Goal: Transaction & Acquisition: Purchase product/service

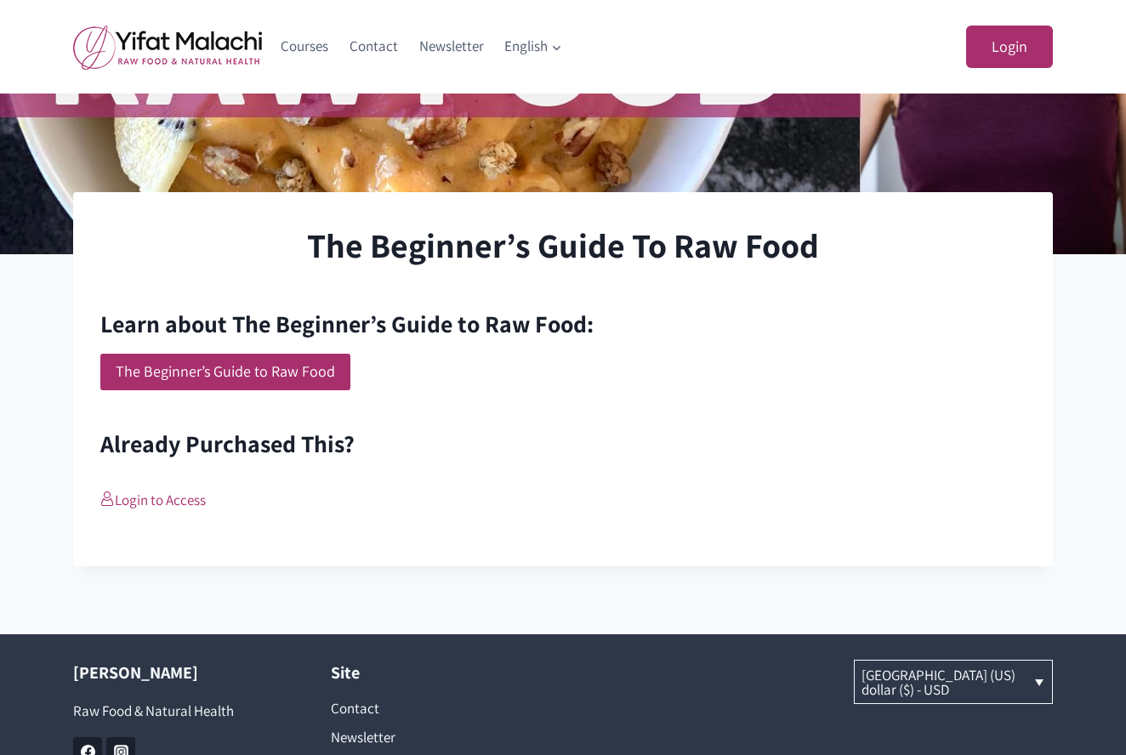
scroll to position [399, 0]
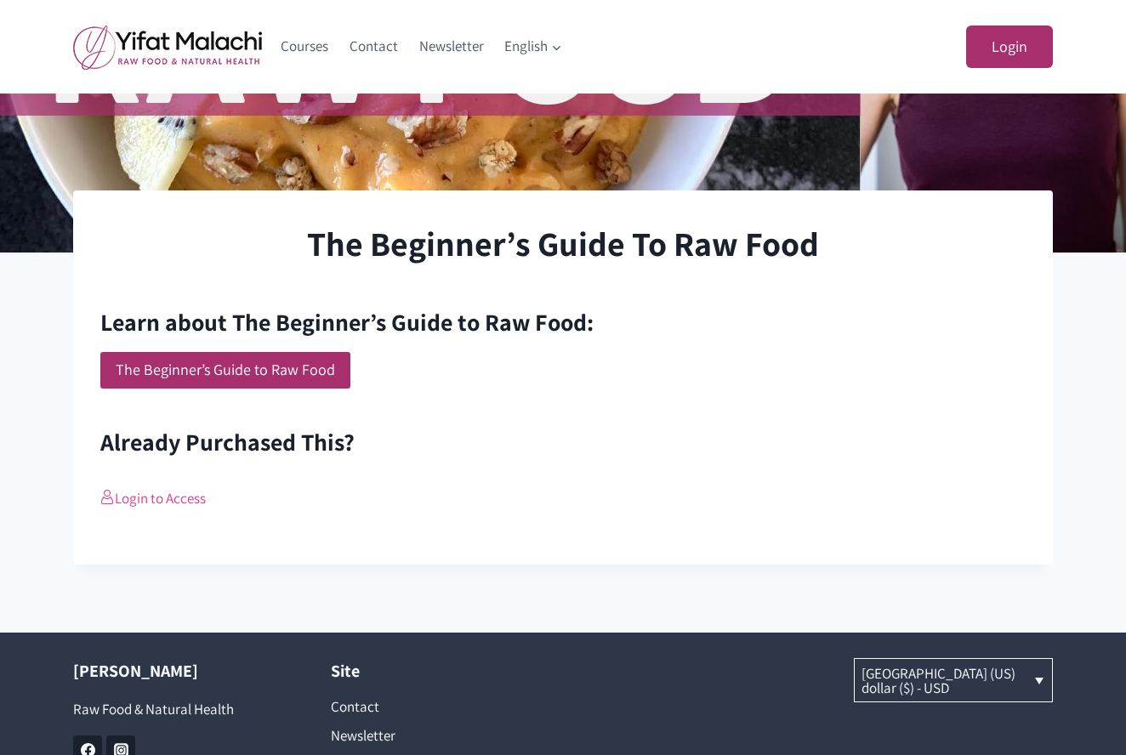
click at [162, 503] on link "Login to Access" at bounding box center [152, 498] width 105 height 19
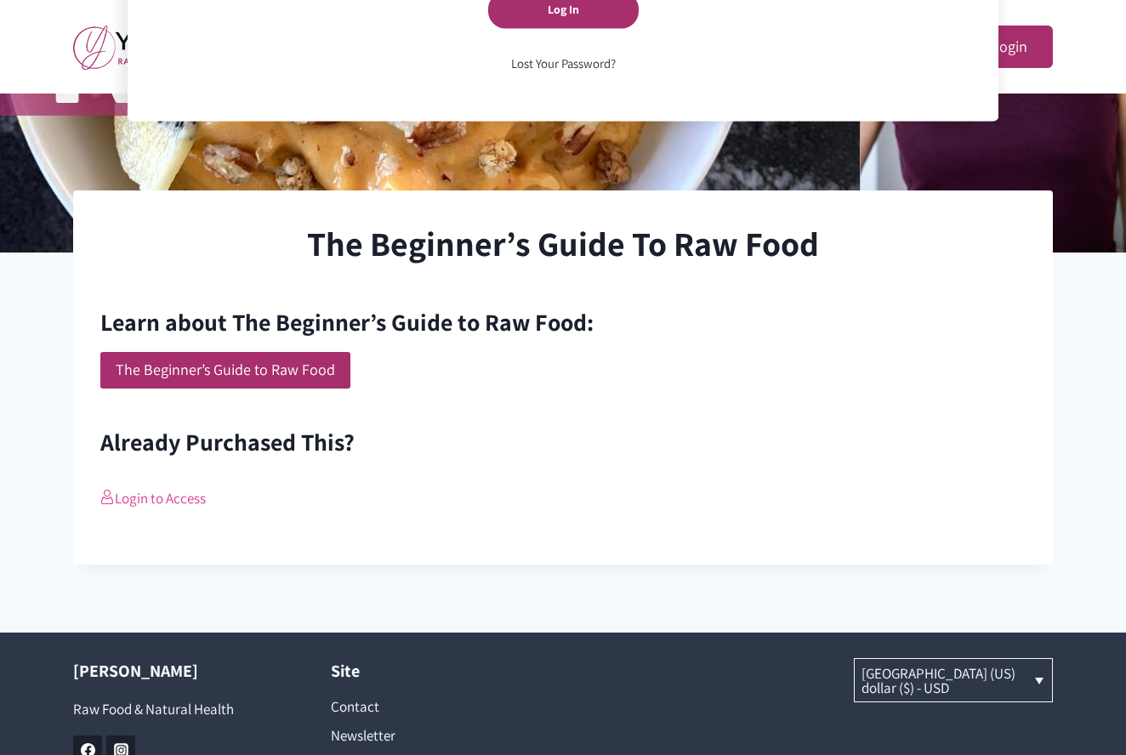
scroll to position [43, 0]
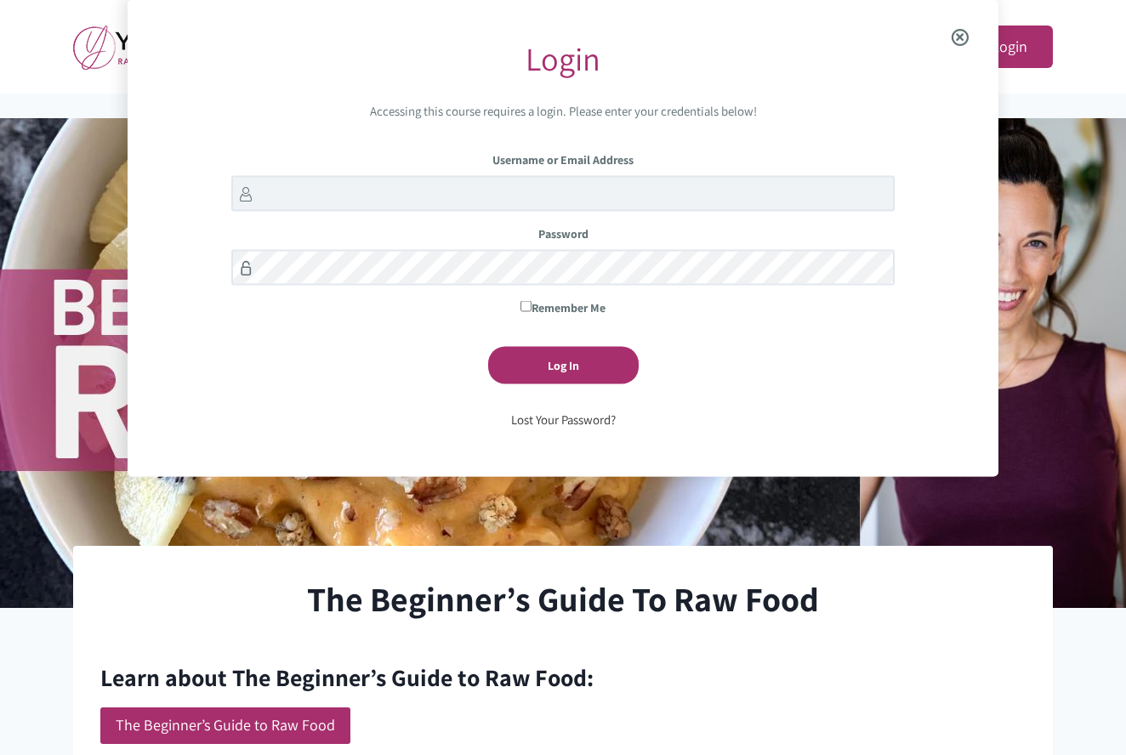
click at [963, 33] on span "Close the login modal" at bounding box center [960, 37] width 65 height 54
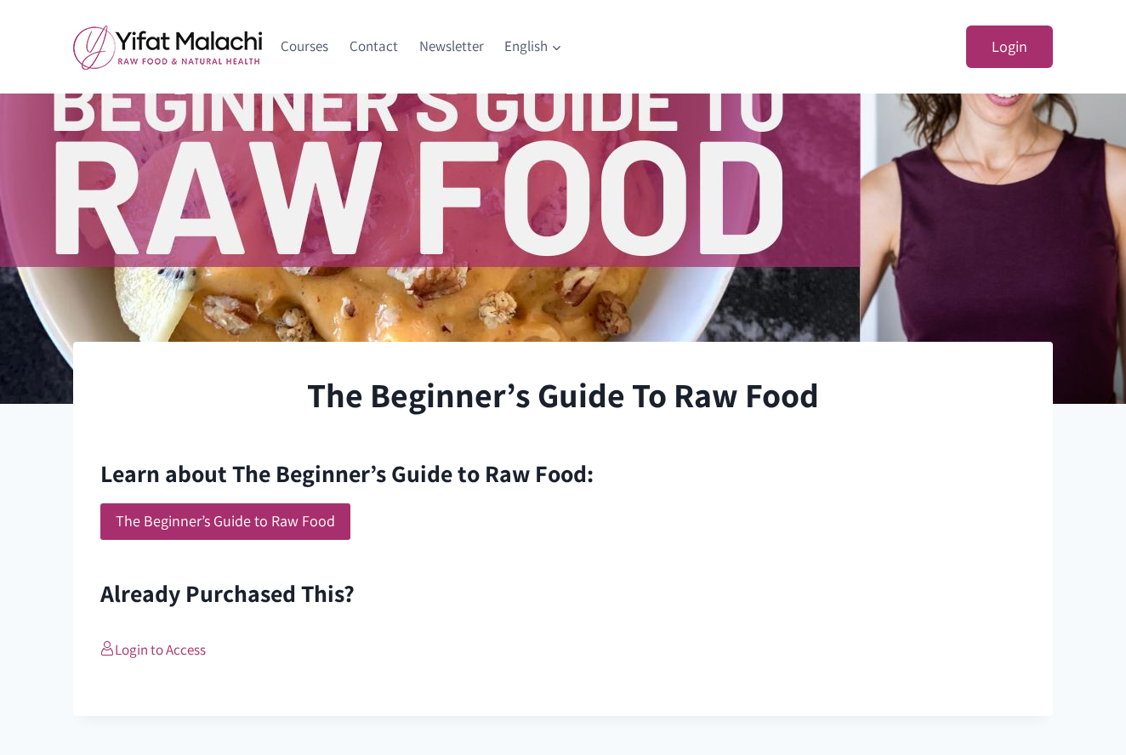
scroll to position [248, 0]
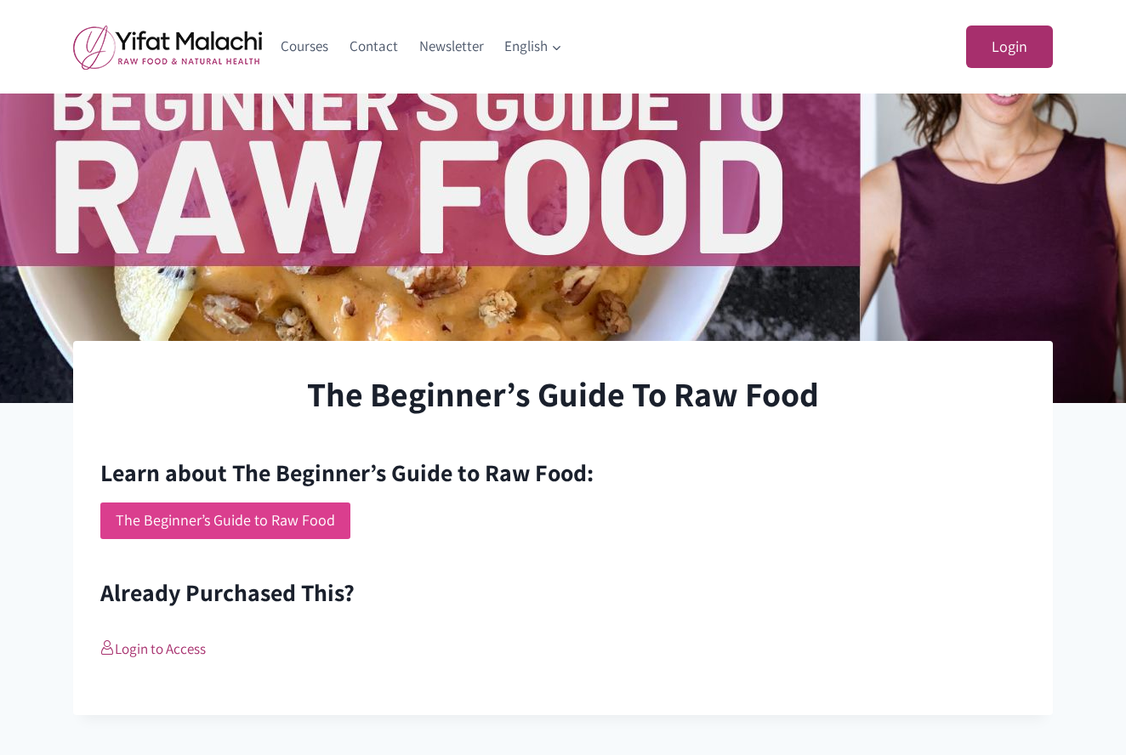
click at [241, 521] on link "The Beginner’s Guide to Raw Food" at bounding box center [225, 521] width 250 height 37
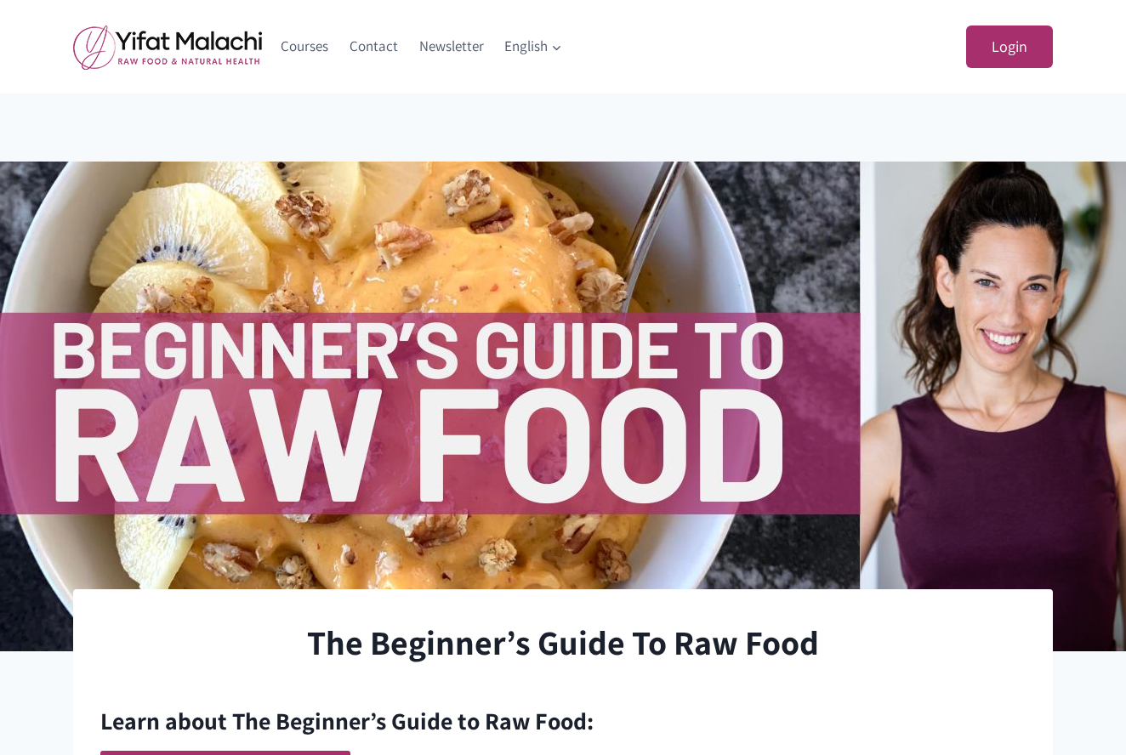
scroll to position [248, 0]
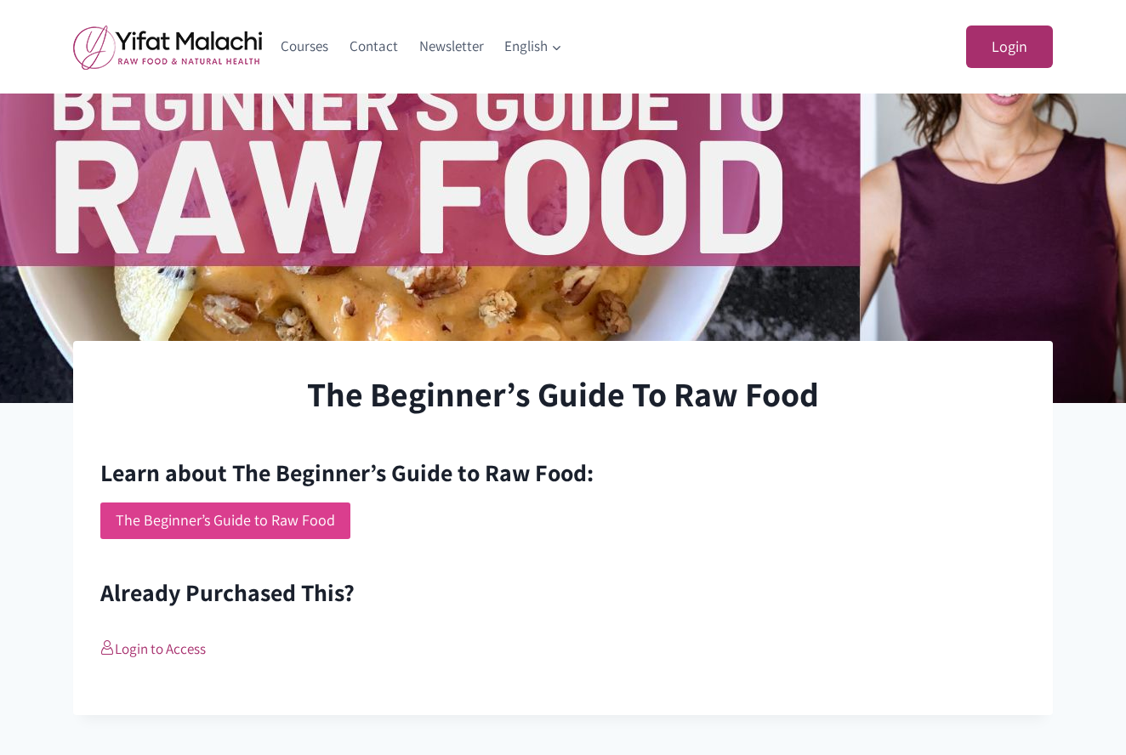
click at [255, 530] on link "The Beginner’s Guide to Raw Food" at bounding box center [225, 521] width 250 height 37
click at [264, 462] on h2 "Learn about The Beginner’s Guide to Raw Food:" at bounding box center [562, 473] width 925 height 36
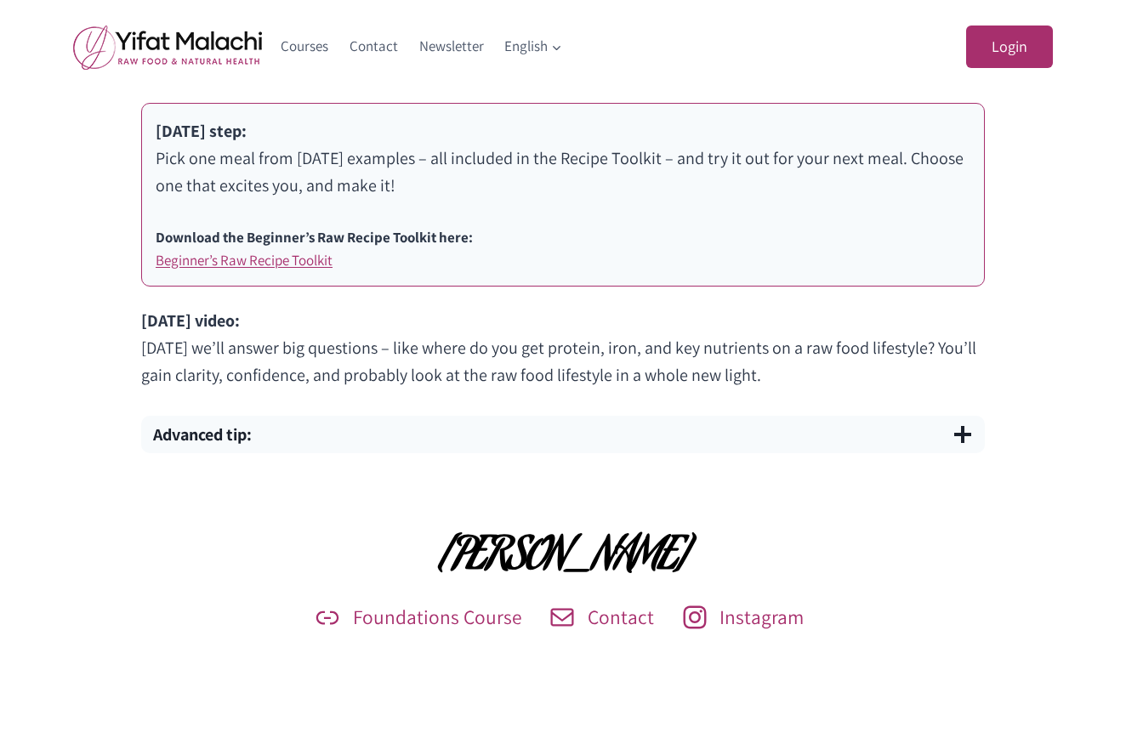
scroll to position [1087, 0]
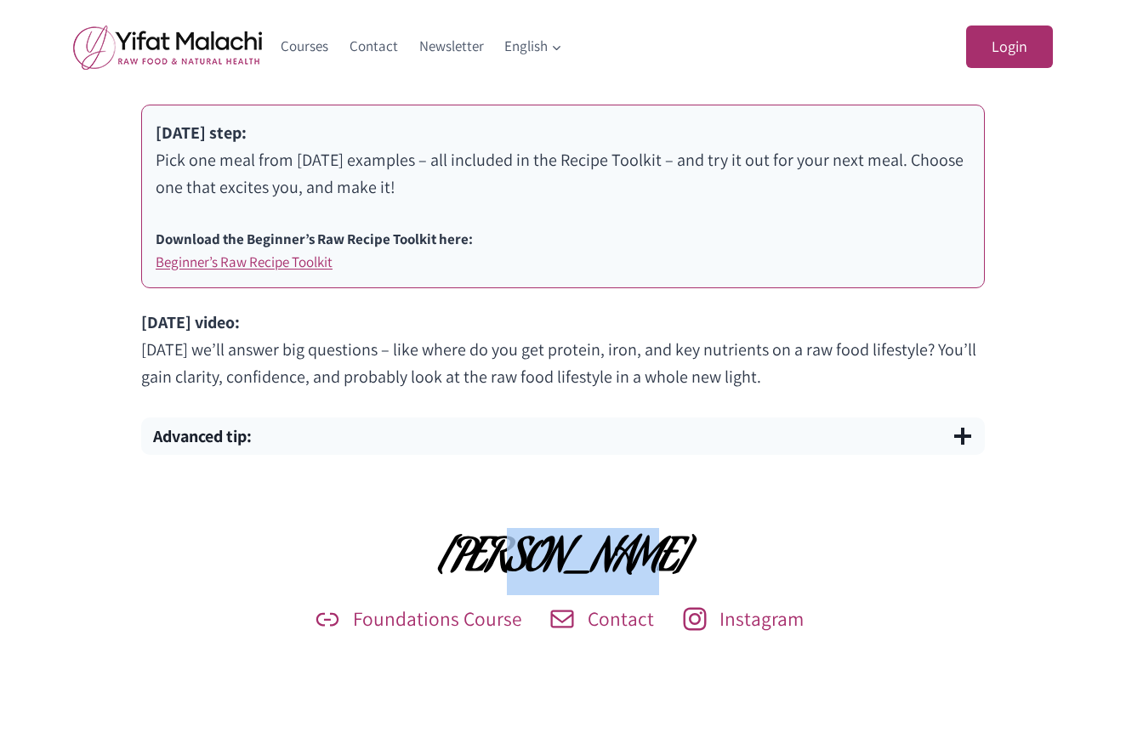
drag, startPoint x: 622, startPoint y: 553, endPoint x: 526, endPoint y: 553, distance: 96.1
click at [526, 553] on h2 "[PERSON_NAME]" at bounding box center [563, 562] width 1126 height 65
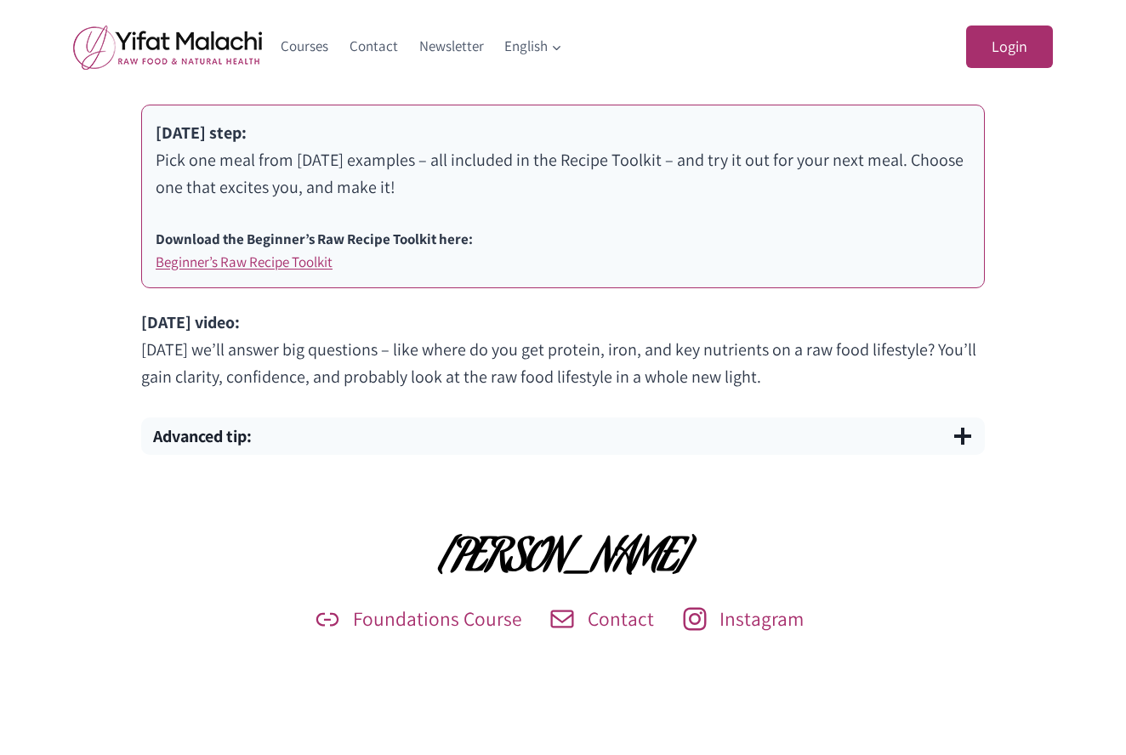
click at [443, 528] on div "Yifat Malachi Foundations Course Contact Instagram" at bounding box center [563, 570] width 1126 height 148
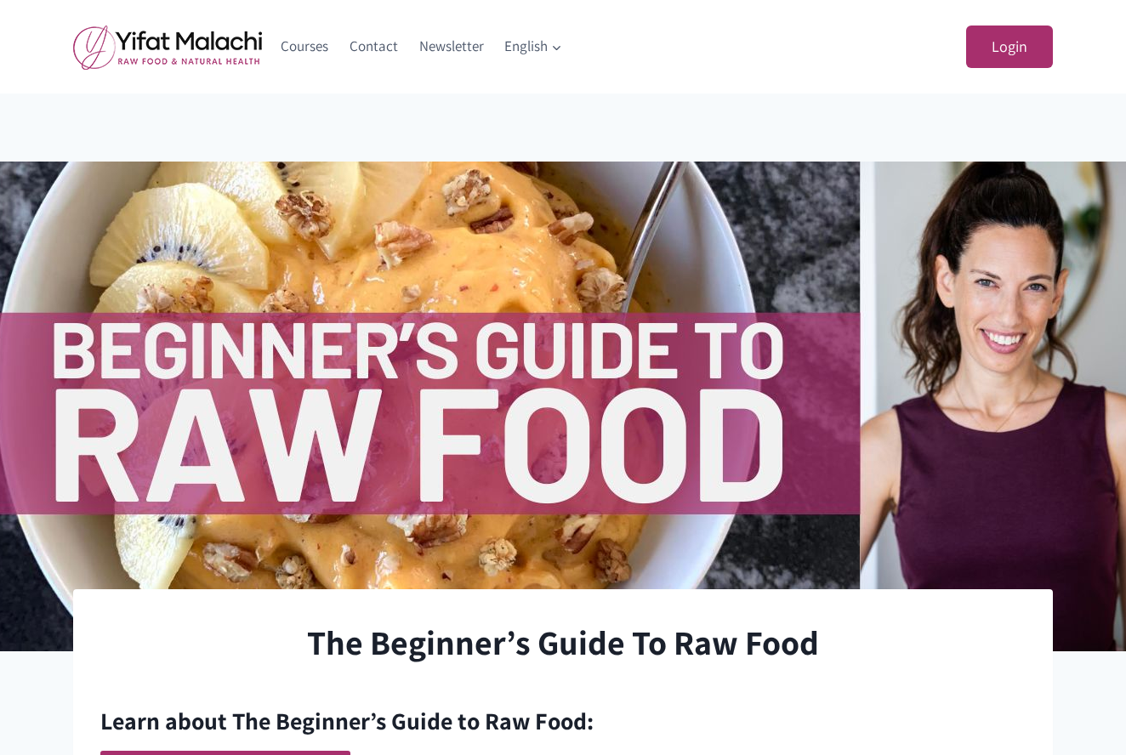
scroll to position [248, 0]
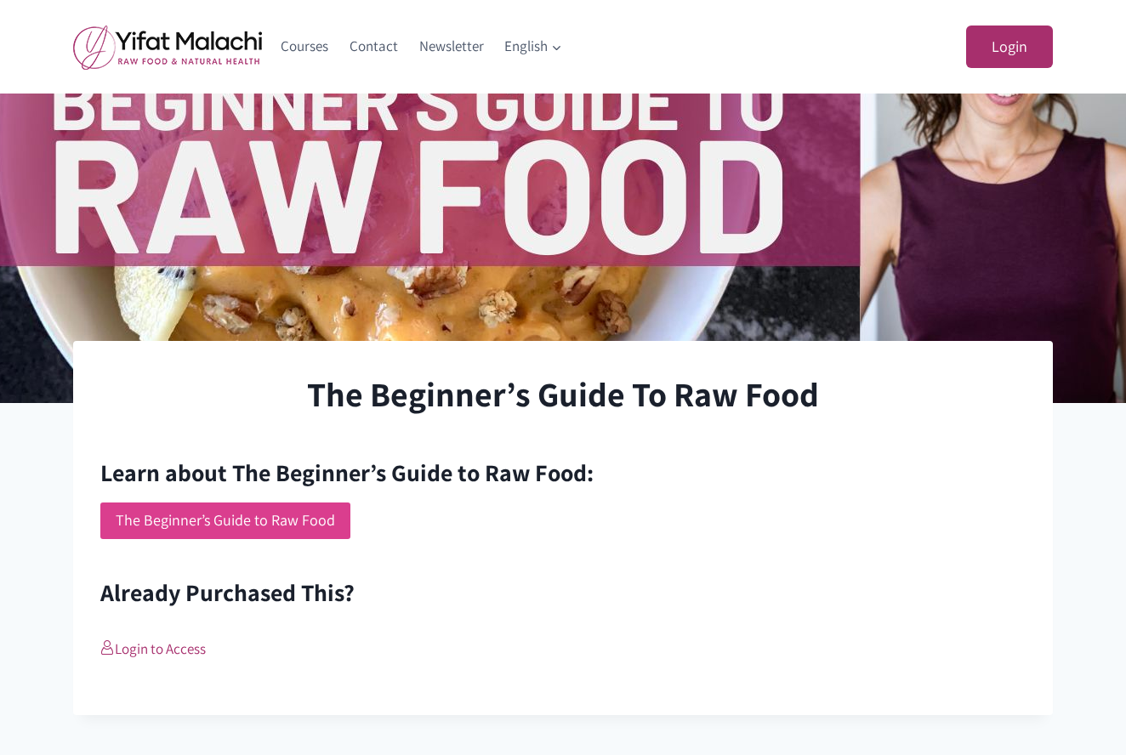
click at [230, 517] on link "The Beginner’s Guide to Raw Food" at bounding box center [225, 521] width 250 height 37
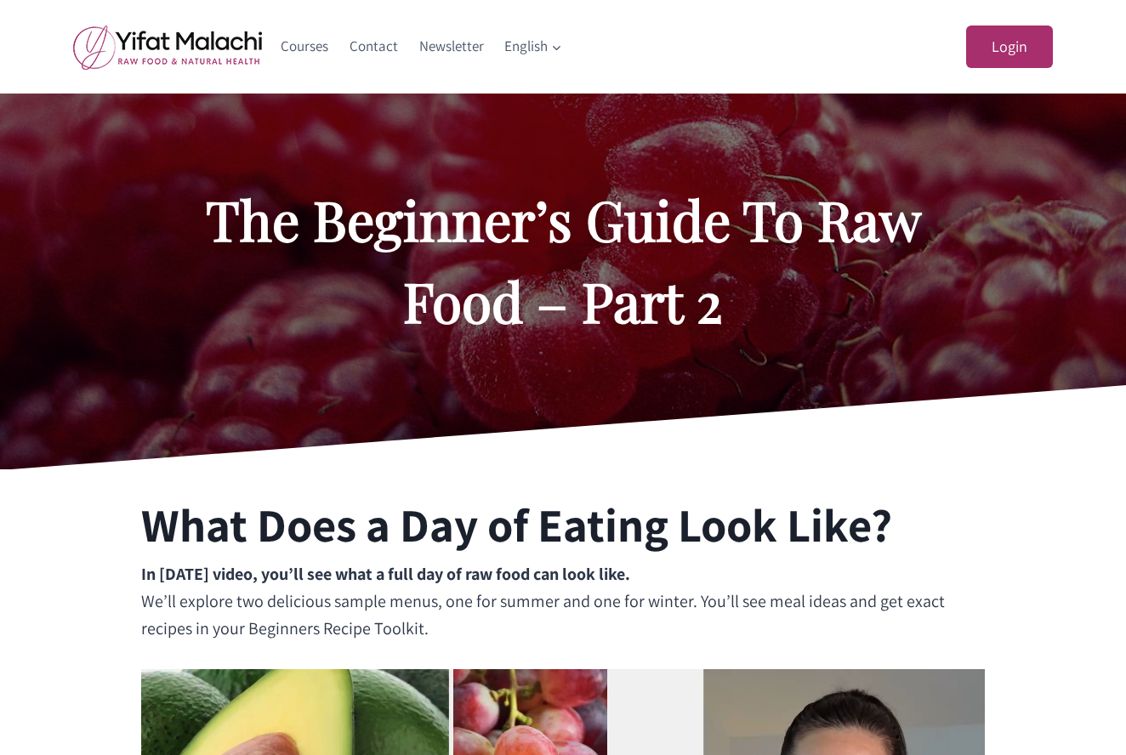
click at [220, 468] on div "The Beginner’s Guide To Raw Food – Part 2" at bounding box center [563, 282] width 850 height 376
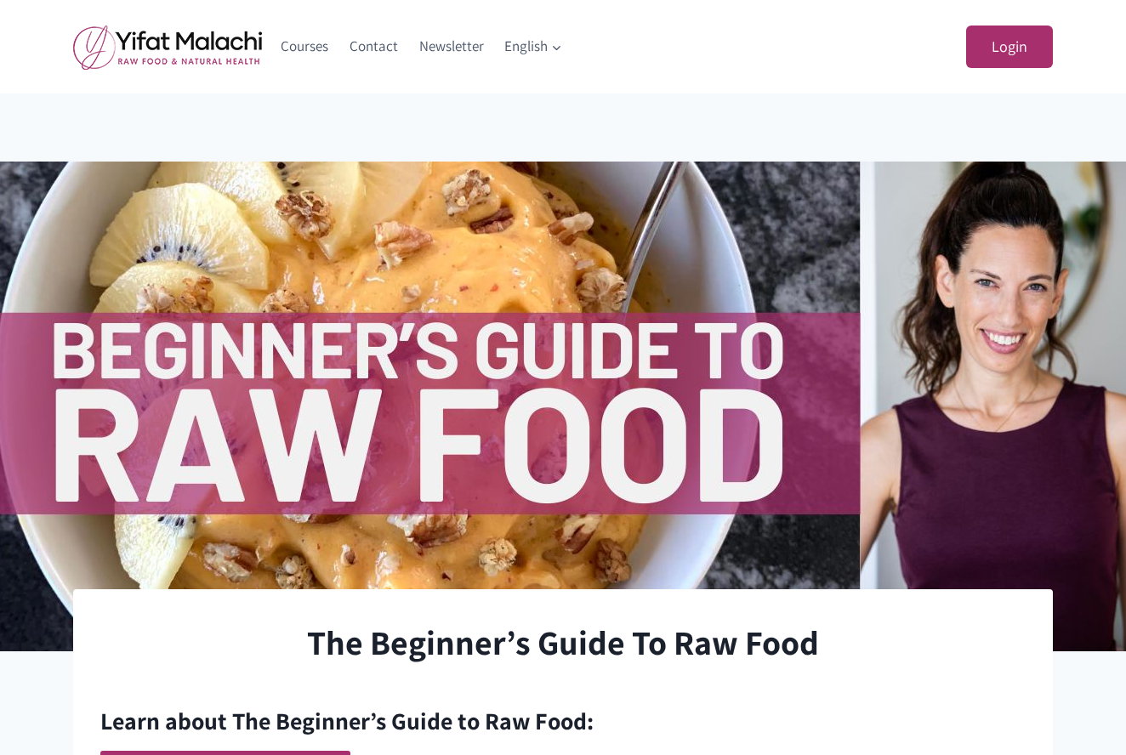
scroll to position [463, 0]
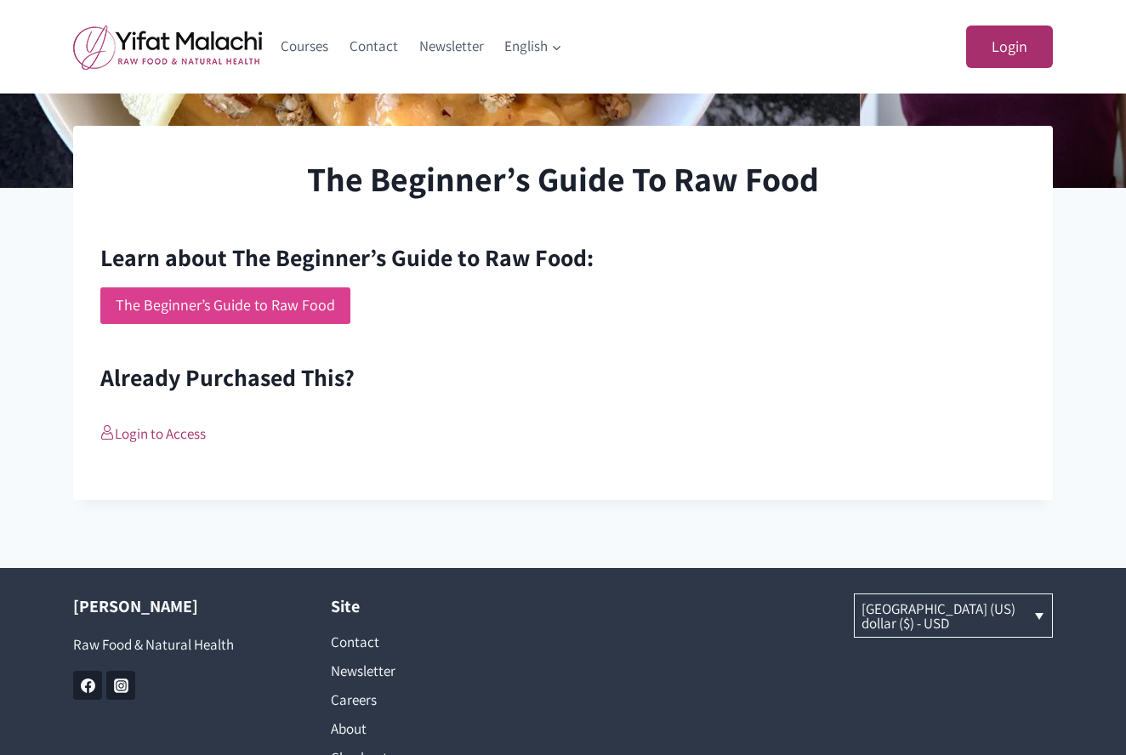
click at [235, 303] on link "The Beginner’s Guide to Raw Food" at bounding box center [225, 305] width 250 height 37
click at [269, 305] on link "The Beginner’s Guide to Raw Food" at bounding box center [225, 305] width 250 height 37
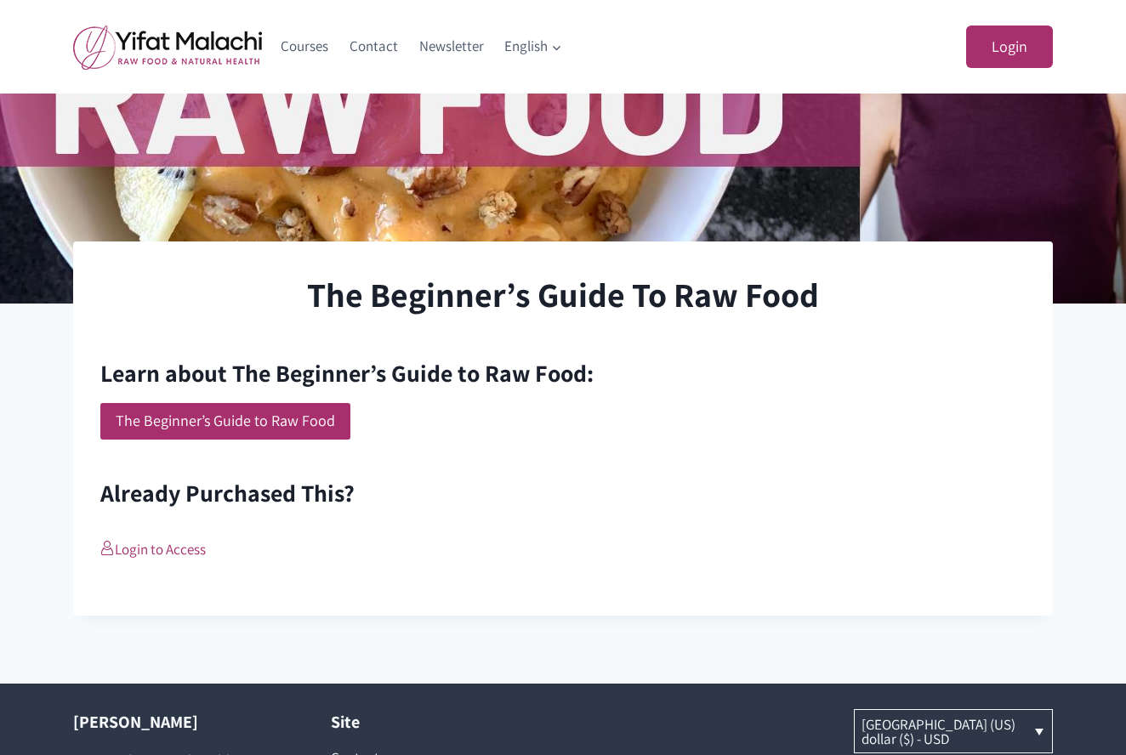
scroll to position [398, 0]
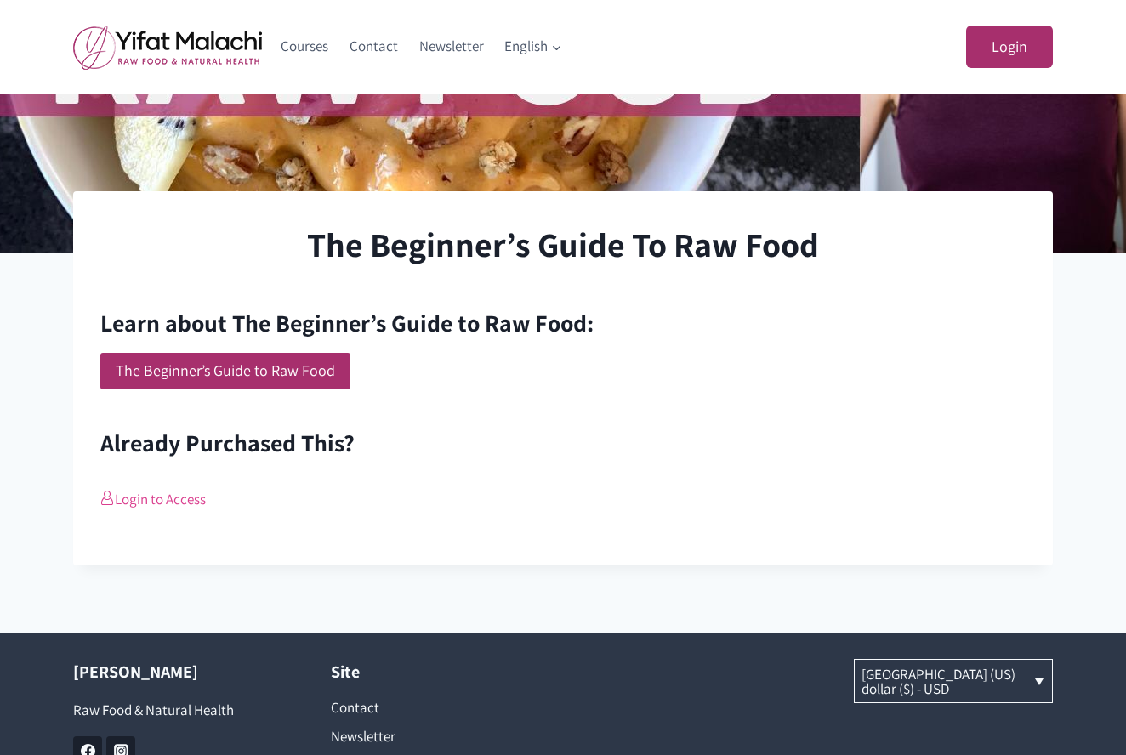
click at [175, 503] on link "Login to Access" at bounding box center [152, 499] width 105 height 19
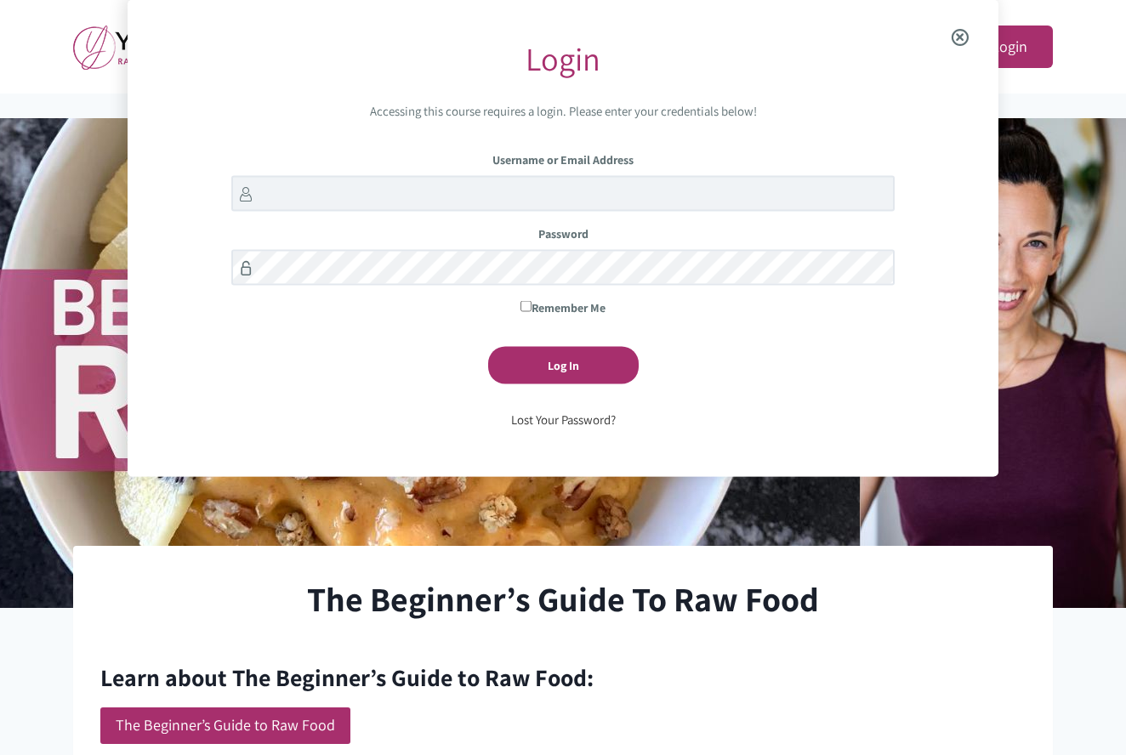
click at [966, 31] on span "Close the login modal" at bounding box center [960, 37] width 65 height 54
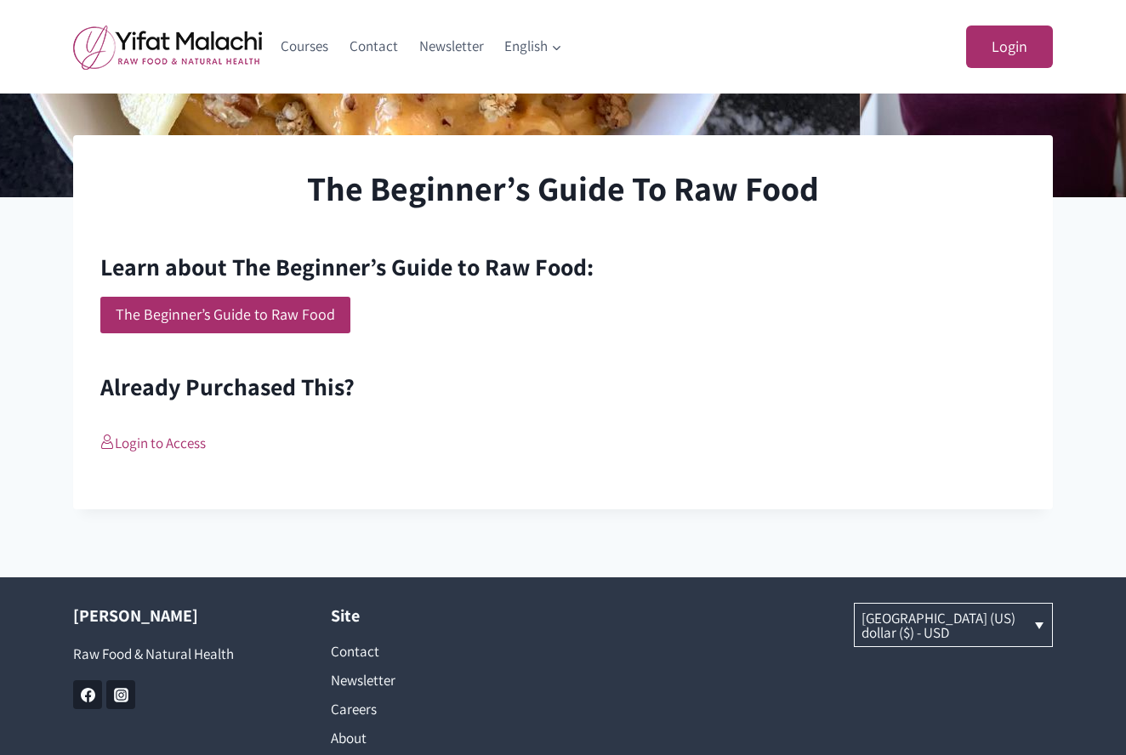
scroll to position [130, 0]
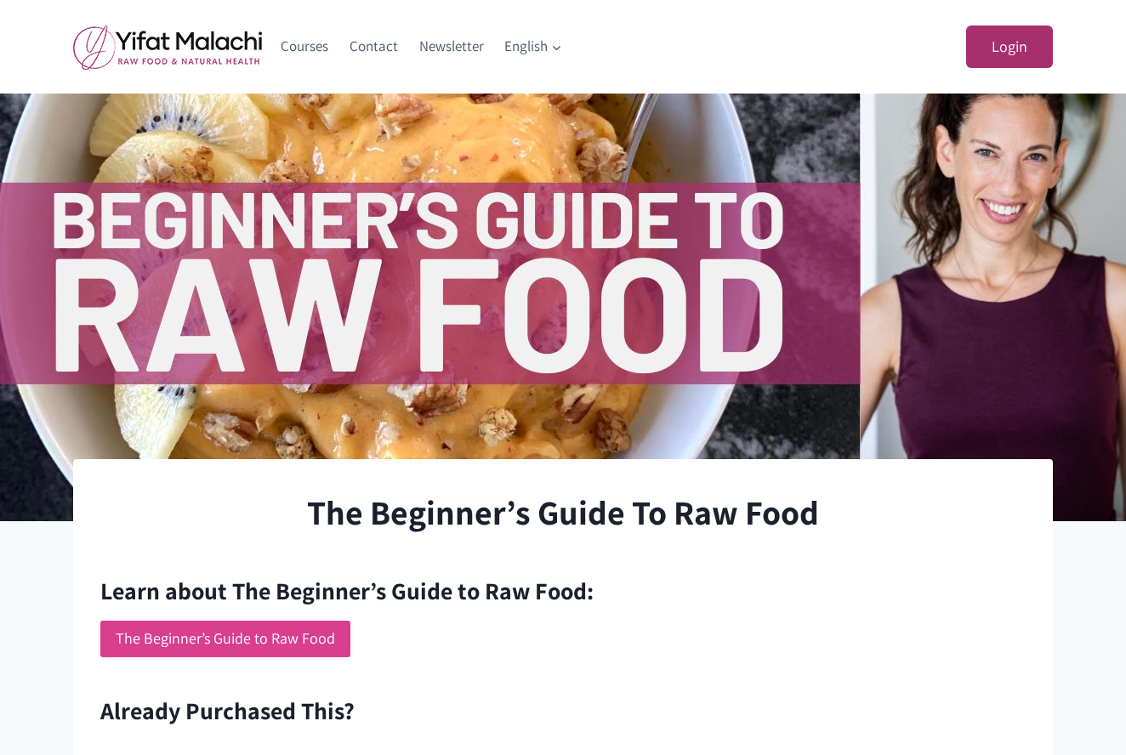
click at [270, 646] on link "The Beginner’s Guide to Raw Food" at bounding box center [225, 639] width 250 height 37
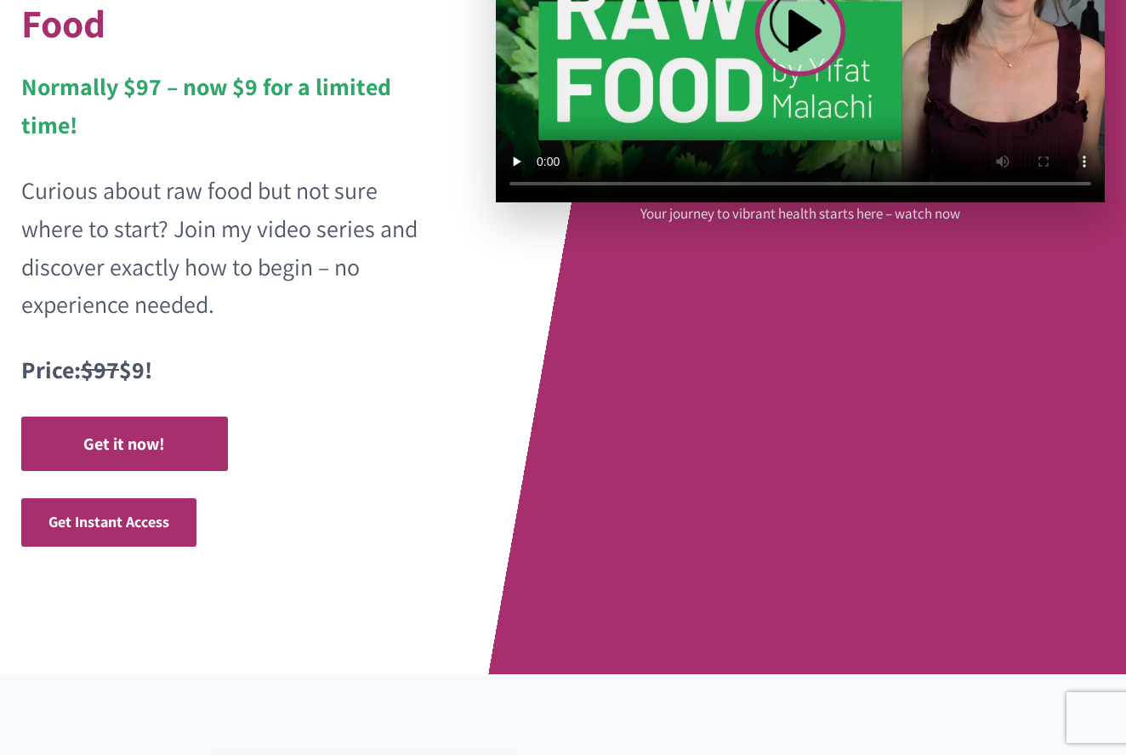
scroll to position [72, 0]
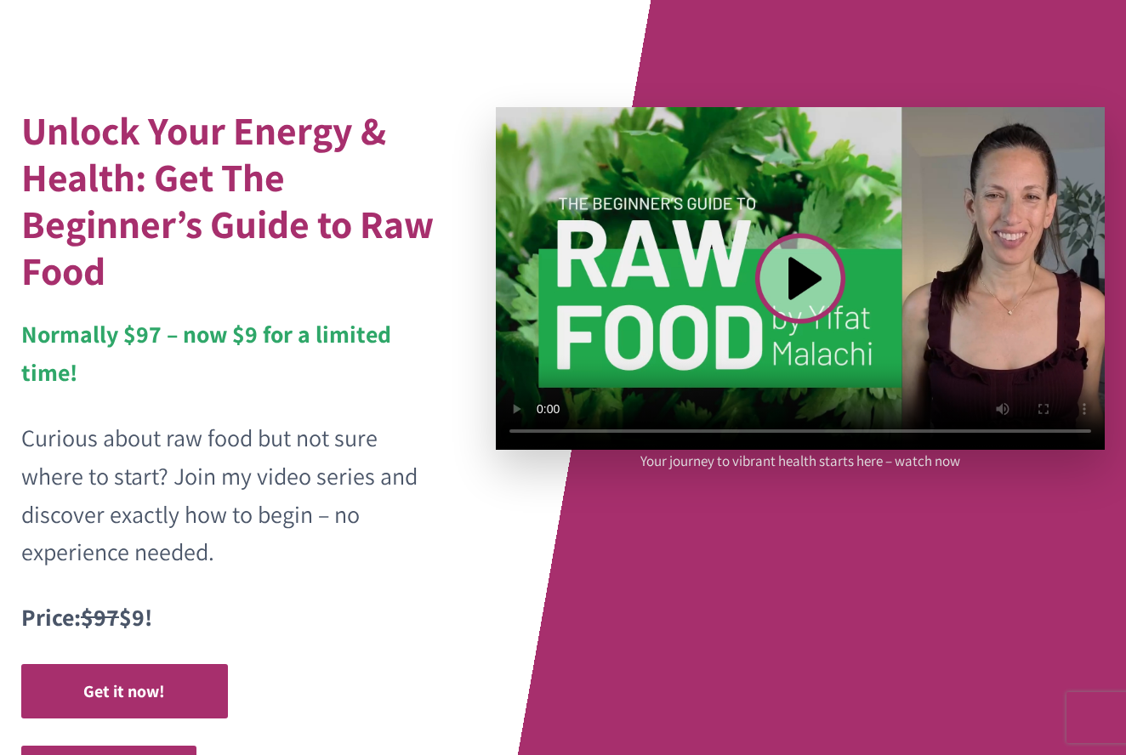
click at [799, 273] on video at bounding box center [800, 278] width 609 height 343
click at [258, 286] on h1 "Unlock Your Energy & Health: Get The Beginner’s Guide to Raw Food" at bounding box center [231, 200] width 420 height 187
click at [301, 429] on p "Curious about raw food but not sure where to start? Join my video series and di…" at bounding box center [231, 495] width 420 height 152
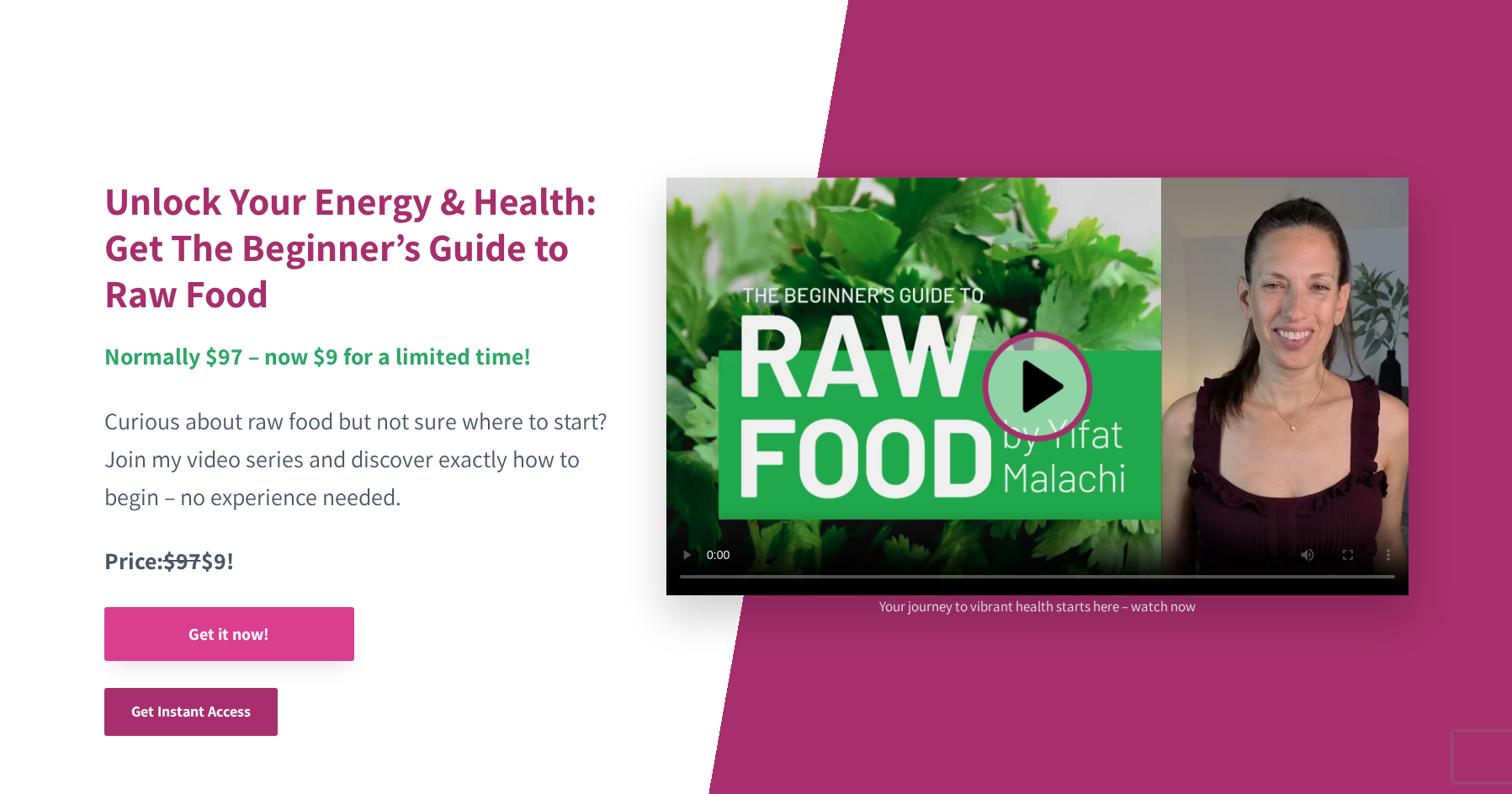
click at [261, 629] on strong "Get it now!" at bounding box center [229, 634] width 81 height 22
